Goal: Information Seeking & Learning: Learn about a topic

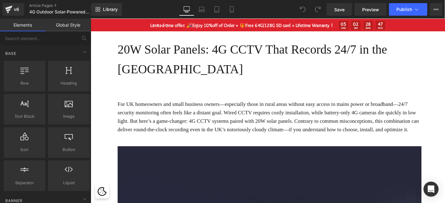
scroll to position [73, 0]
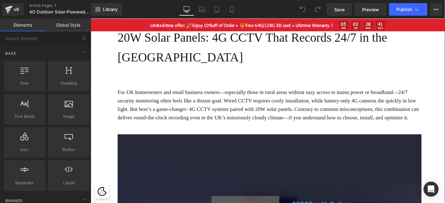
click at [202, 41] on h1 "20W Solar Panels: 4G CCTV That Records 24/7 in the [GEOGRAPHIC_DATA]" at bounding box center [282, 49] width 326 height 42
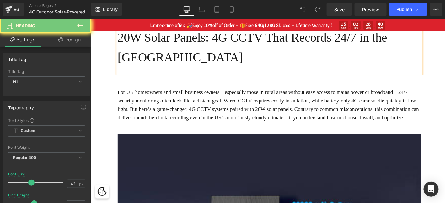
scroll to position [20, 0]
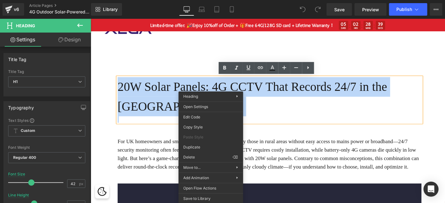
click at [181, 90] on h1 "20W Solar Panels: 4G CCTV That Records 24/7 in the [GEOGRAPHIC_DATA]" at bounding box center [282, 102] width 326 height 42
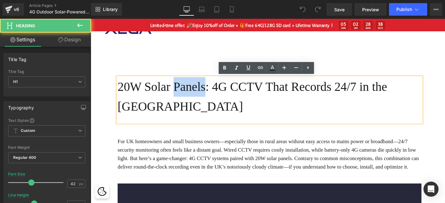
click at [181, 90] on h1 "20W Solar Panels: 4G CCTV That Records 24/7 in the [GEOGRAPHIC_DATA]" at bounding box center [282, 102] width 326 height 42
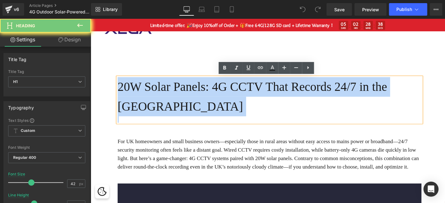
click at [181, 90] on h1 "20W Solar Panels: 4G CCTV That Records 24/7 in the [GEOGRAPHIC_DATA]" at bounding box center [282, 102] width 326 height 42
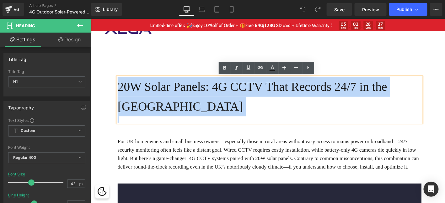
paste div
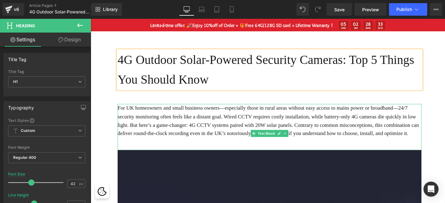
scroll to position [73, 0]
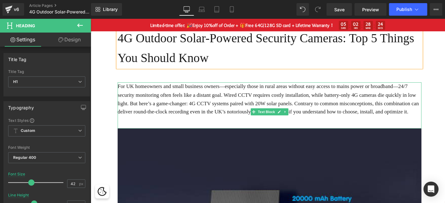
click at [205, 94] on p "For UK homeowners and small business owners—especially those in rural areas wit…" at bounding box center [282, 105] width 326 height 36
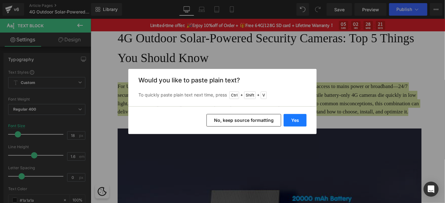
click at [297, 120] on button "Yes" at bounding box center [295, 120] width 23 height 13
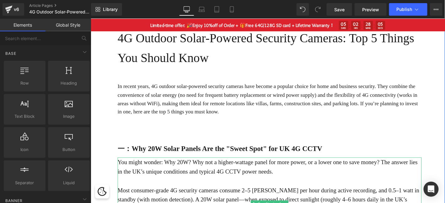
click at [153, 160] on strong "一：Why 20W Solar Panels Are the "Sweet Spot" for UK 4G CCTV" at bounding box center [228, 158] width 219 height 8
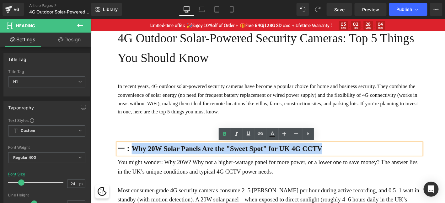
drag, startPoint x: 135, startPoint y: 159, endPoint x: 351, endPoint y: 155, distance: 216.3
click at [351, 155] on h1 "一：Why 20W Solar Panels Are the "Sweet Spot" for UK 4G CCTV" at bounding box center [282, 158] width 326 height 12
paste div
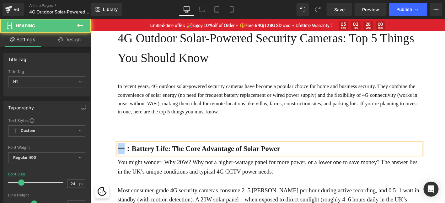
drag, startPoint x: 124, startPoint y: 158, endPoint x: 114, endPoint y: 158, distance: 9.7
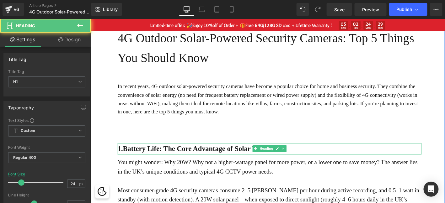
drag, startPoint x: 210, startPoint y: 162, endPoint x: 201, endPoint y: 158, distance: 10.3
click at [205, 162] on div "1.Battery Life: The Core Advantage of Solar Power Heading" at bounding box center [282, 158] width 326 height 12
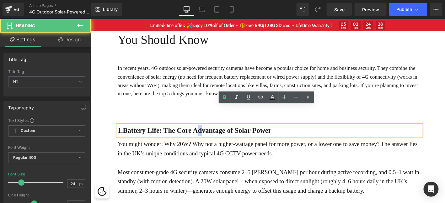
scroll to position [114, 0]
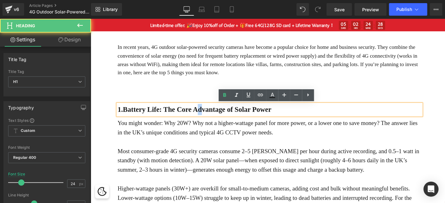
click at [198, 142] on p "You might wonder: Why 20W? Why not a higher-wattage panel for more power, or a …" at bounding box center [282, 136] width 326 height 20
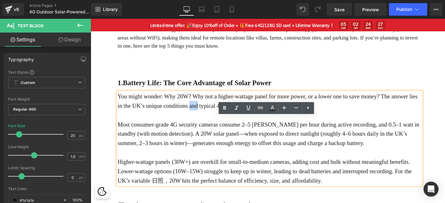
scroll to position [177, 0]
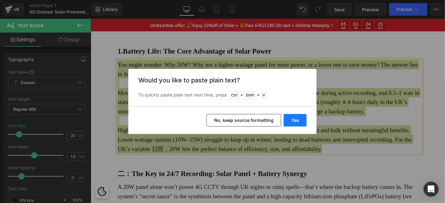
click at [299, 119] on button "Yes" at bounding box center [295, 120] width 23 height 13
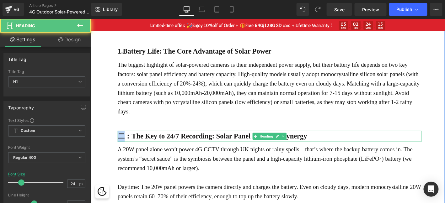
click at [120, 143] on b "二：The Key to 24/7 Recording: Solar Panel + Battery Synergy" at bounding box center [220, 145] width 203 height 8
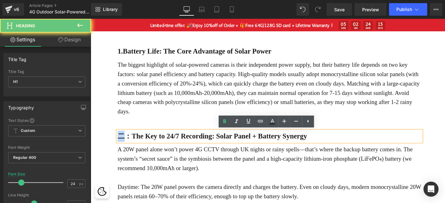
click at [128, 142] on b "二：The Key to 24/7 Recording: Solar Panel + Battery Synergy" at bounding box center [220, 145] width 203 height 8
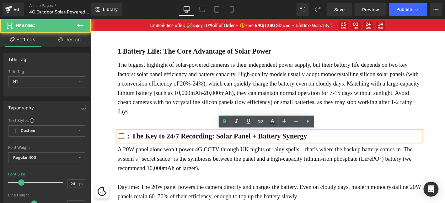
click at [132, 143] on b "二：The Key to 24/7 Recording: Solar Panel + Battery Synergy" at bounding box center [220, 145] width 203 height 8
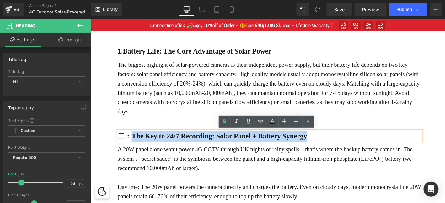
drag, startPoint x: 130, startPoint y: 145, endPoint x: 117, endPoint y: 145, distance: 12.6
click at [119, 145] on div "二：The Key to 24/7 Recording: Solar Panel + Battery Synergy" at bounding box center [282, 145] width 326 height 12
click at [128, 141] on b "二：The Key to 24/7 Recording: Solar Panel + Battery Synergy" at bounding box center [220, 145] width 203 height 8
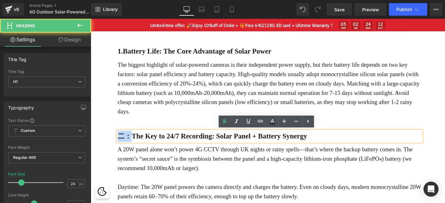
drag, startPoint x: 132, startPoint y: 143, endPoint x: 120, endPoint y: 144, distance: 12.0
click at [120, 144] on b "二：The Key to 24/7 Recording: Solar Panel + Battery Synergy" at bounding box center [220, 145] width 203 height 8
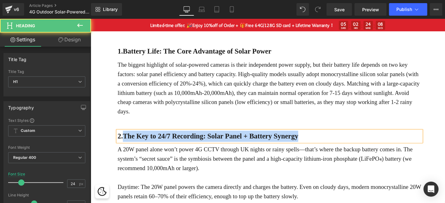
drag, startPoint x: 125, startPoint y: 145, endPoint x: 318, endPoint y: 144, distance: 192.4
click at [318, 144] on h1 "2.The Key to 24/7 Recording: Solar Panel + Battery Synergy" at bounding box center [282, 145] width 326 height 12
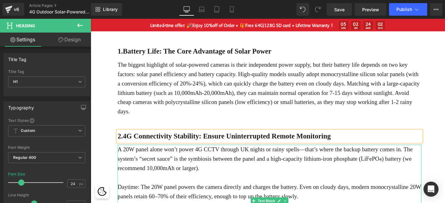
click at [185, 164] on p "A 20W panel alone won’t power 4G CCTV through UK nights or rainy spells—that’s …" at bounding box center [282, 169] width 326 height 30
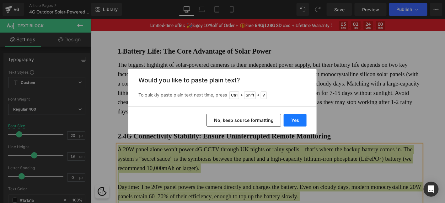
click at [296, 119] on button "Yes" at bounding box center [295, 120] width 23 height 13
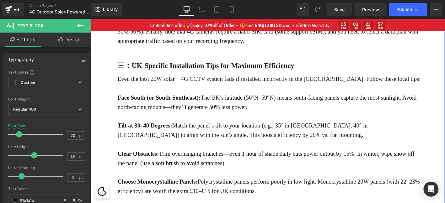
scroll to position [334, 0]
click at [129, 68] on b "三：UK-Specific Installation Tips for Maximum Efficiency" at bounding box center [213, 69] width 189 height 8
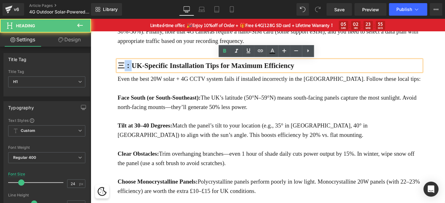
click at [129, 68] on b "三：UK-Specific Installation Tips for Maximum Efficiency" at bounding box center [213, 69] width 189 height 8
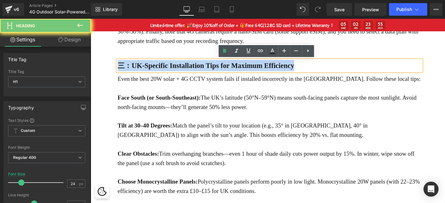
click at [129, 68] on b "三：UK-Specific Installation Tips for Maximum Efficiency" at bounding box center [213, 69] width 189 height 8
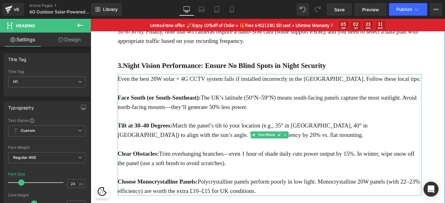
click at [163, 80] on p "Even the best 20W solar + 4G CCTV system fails if installed incorrectly in the …" at bounding box center [282, 83] width 326 height 10
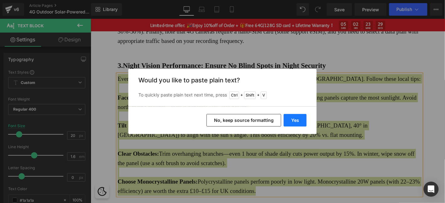
click at [299, 122] on button "Yes" at bounding box center [295, 120] width 23 height 13
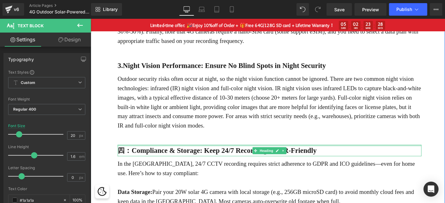
click at [127, 156] on b "四：Compliance & Storage: Keep 24/7 Recording GDPR-Friendly" at bounding box center [225, 160] width 213 height 8
click at [128, 156] on b "四：Compliance & Storage: Keep 24/7 Recording GDPR-Friendly" at bounding box center [225, 160] width 213 height 8
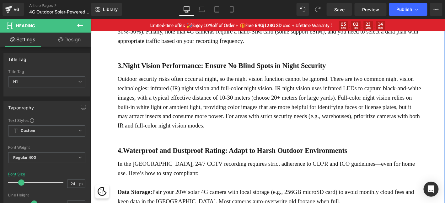
click at [167, 178] on p "In the [GEOGRAPHIC_DATA], 24/7 CCTV recording requires strict adherence to GDPR…" at bounding box center [282, 179] width 326 height 20
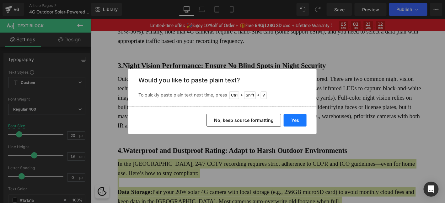
click at [299, 122] on button "Yes" at bounding box center [295, 120] width 23 height 13
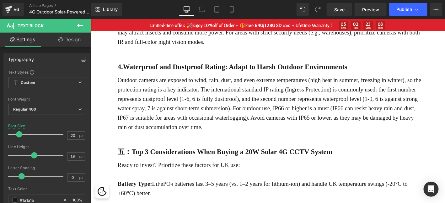
scroll to position [470, 0]
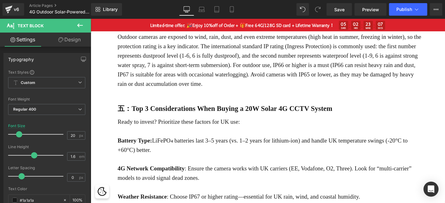
click at [139, 115] on b "五：Top 3 Considerations When Buying a 20W Solar 4G CCTV System" at bounding box center [234, 115] width 230 height 8
click at [140, 115] on b "五：Top 3 Considerations When Buying a 20W Solar 4G CCTV System" at bounding box center [234, 115] width 230 height 8
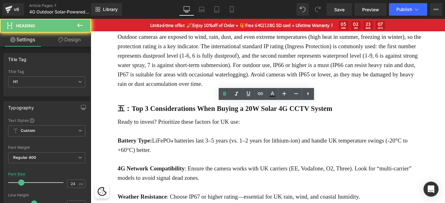
click at [140, 115] on b "五：Top 3 Considerations When Buying a 20W Solar 4G CCTV System" at bounding box center [234, 115] width 230 height 8
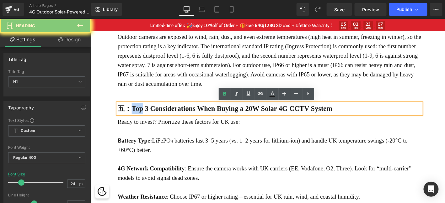
click at [140, 115] on b "五：Top 3 Considerations When Buying a 20W Solar 4G CCTV System" at bounding box center [234, 115] width 230 height 8
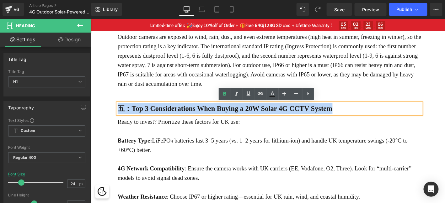
click at [140, 115] on b "五：Top 3 Considerations When Buying a 20W Solar 4G CCTV System" at bounding box center [234, 115] width 230 height 8
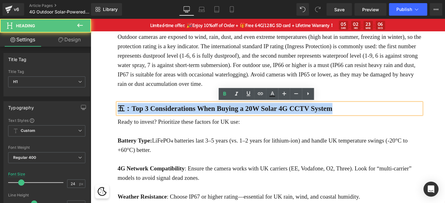
click at [140, 115] on b "五：Top 3 Considerations When Buying a 20W Solar 4G CCTV System" at bounding box center [234, 115] width 230 height 8
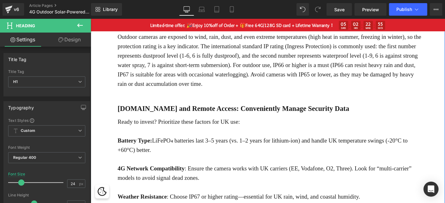
click at [176, 148] on p "Battery Type: LiFePO₄ batteries last 3–5 years (vs. 1–2 years for lithium-ion) …" at bounding box center [282, 154] width 326 height 20
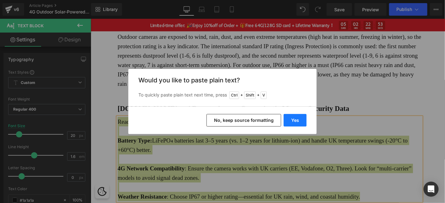
click at [304, 121] on button "Yes" at bounding box center [295, 120] width 23 height 13
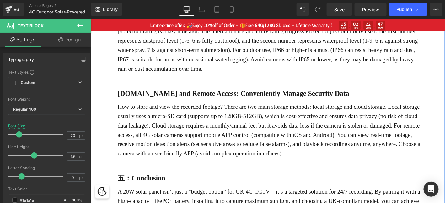
scroll to position [523, 0]
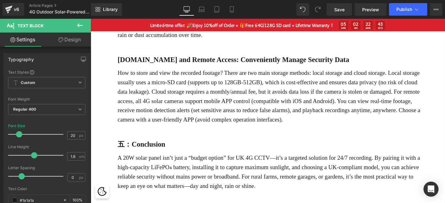
click at [211, 180] on div "Rendering Content" at bounding box center [222, 178] width 39 height 7
drag, startPoint x: 127, startPoint y: 175, endPoint x: 211, endPoint y: 180, distance: 84.6
click at [211, 180] on div "Rendering Content" at bounding box center [222, 178] width 39 height 7
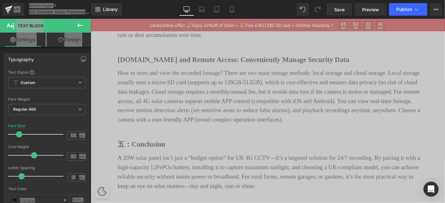
click at [225, 184] on p "A 20W solar panel isn’t just a “budget option” for UK 4G CCTV—it’s a targeted s…" at bounding box center [282, 183] width 326 height 40
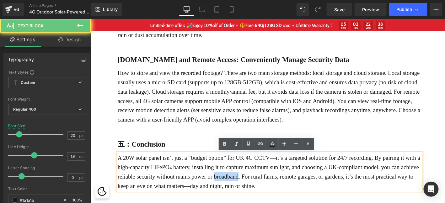
click at [249, 200] on p "A 20W solar panel isn’t just a “budget option” for UK 4G CCTV—it’s a targeted s…" at bounding box center [282, 183] width 326 height 40
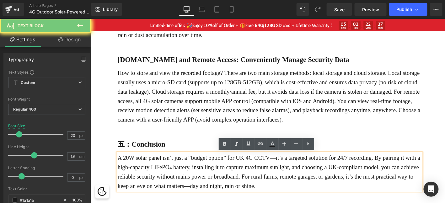
click at [236, 175] on div "Rendering Content" at bounding box center [222, 178] width 39 height 7
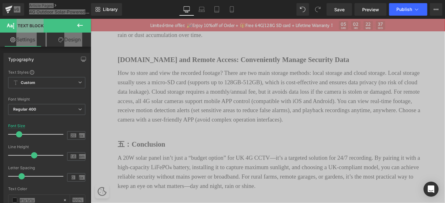
click at [245, 181] on p "A 20W solar panel isn’t just a “budget option” for UK 4G CCTV—it’s a targeted s…" at bounding box center [282, 183] width 326 height 40
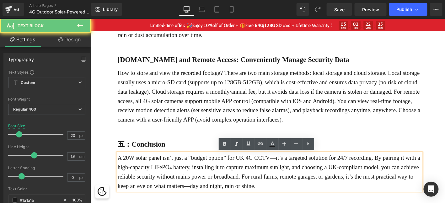
click at [246, 181] on p "A 20W solar panel isn’t just a “budget option” for UK 4G CCTV—it’s a targeted s…" at bounding box center [282, 183] width 326 height 40
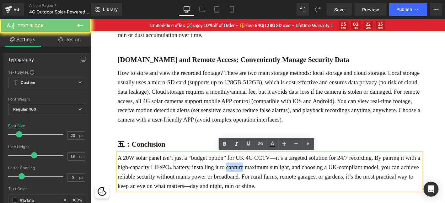
click at [247, 181] on p "A 20W solar panel isn’t just a “budget option” for UK 4G CCTV—it’s a targeted s…" at bounding box center [282, 183] width 326 height 40
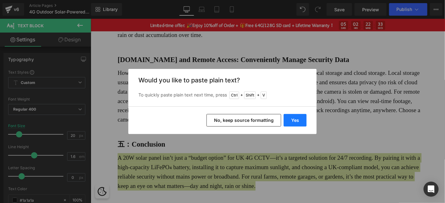
click at [294, 124] on button "Yes" at bounding box center [295, 120] width 23 height 13
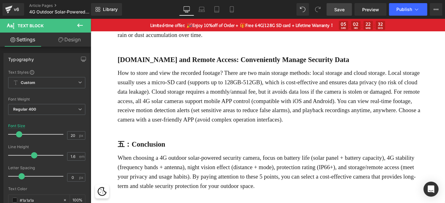
click at [341, 6] on span "Save" at bounding box center [339, 9] width 10 height 7
click at [341, 10] on span "Save" at bounding box center [339, 9] width 10 height 7
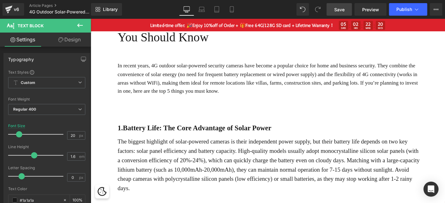
scroll to position [0, 0]
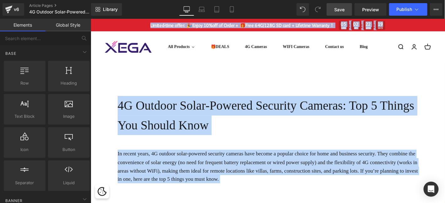
drag, startPoint x: 449, startPoint y: 9, endPoint x: 448, endPoint y: 0, distance: 9.1
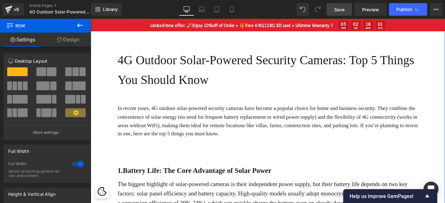
scroll to position [52, 0]
